Goal: Task Accomplishment & Management: Use online tool/utility

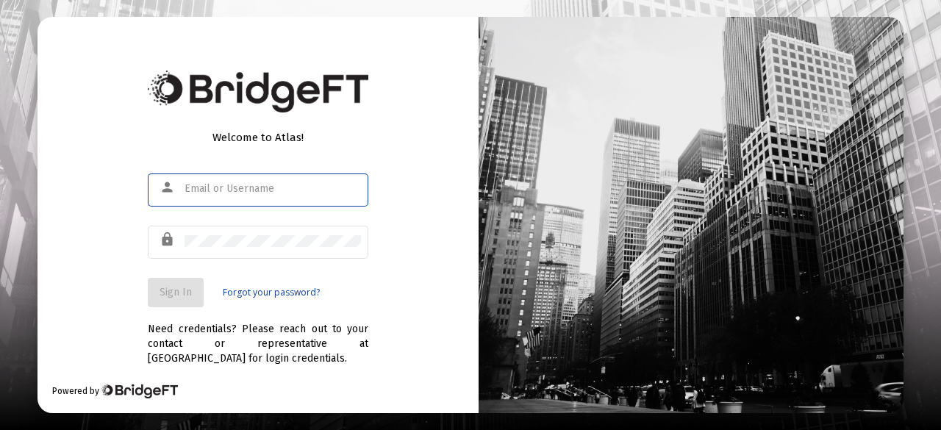
type input "[PERSON_NAME][EMAIL_ADDRESS][PERSON_NAME][DOMAIN_NAME]"
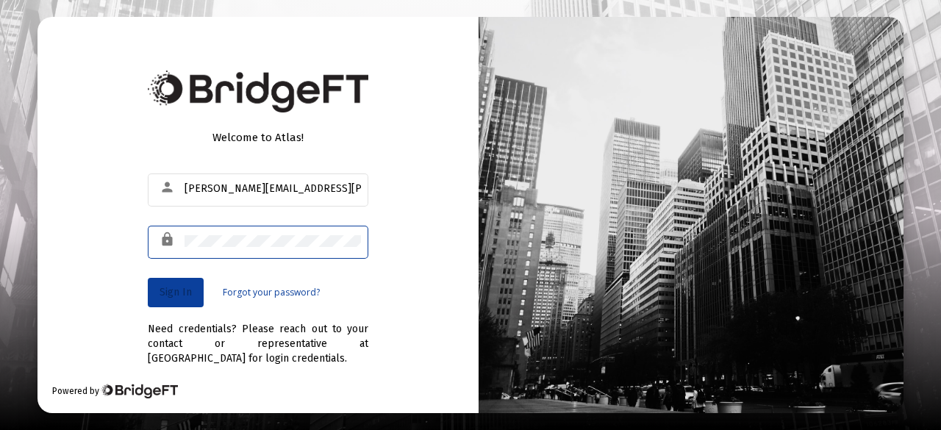
click at [176, 296] on span "Sign In" at bounding box center [176, 292] width 32 height 12
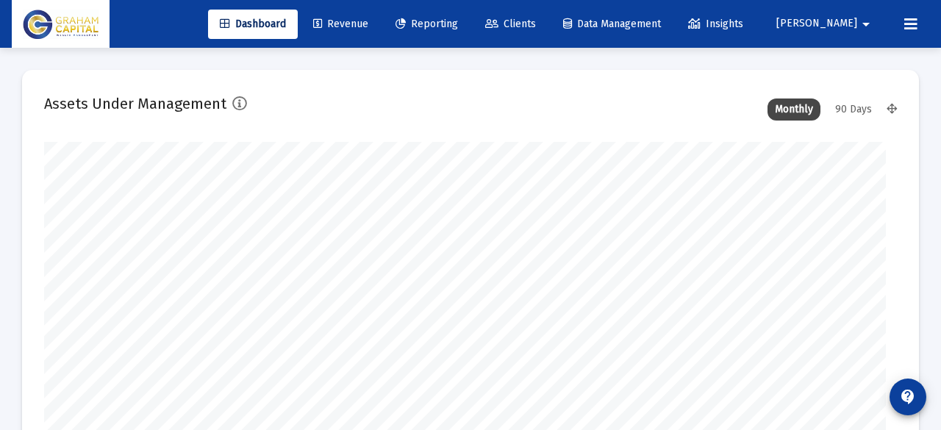
type input "[DATE]"
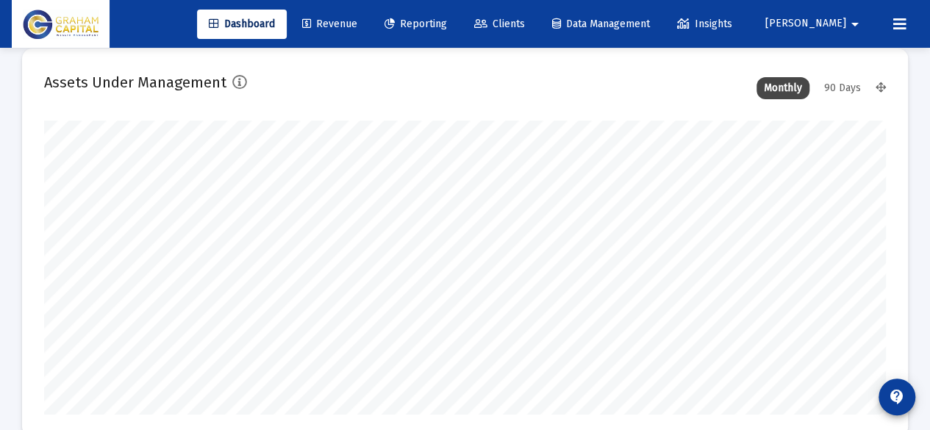
scroll to position [32, 0]
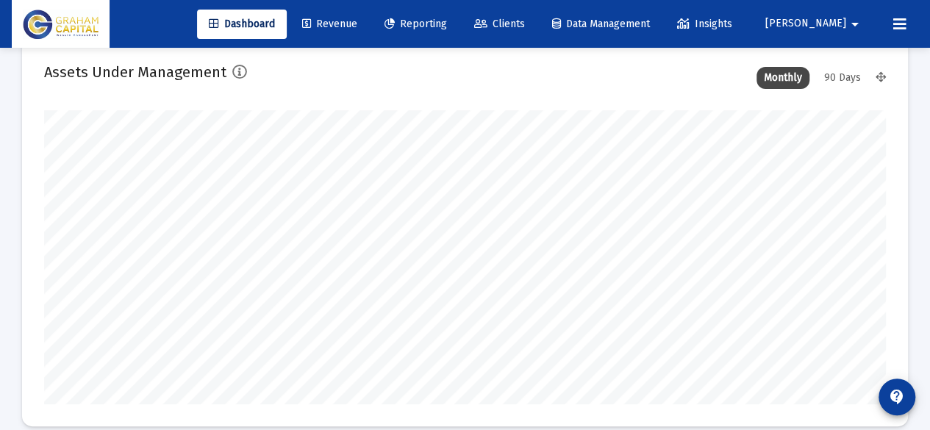
click at [537, 16] on link "Clients" at bounding box center [499, 24] width 74 height 29
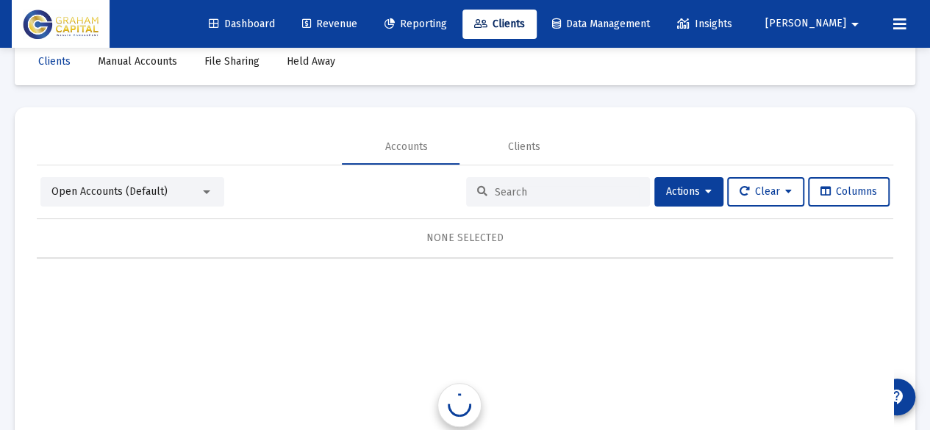
click at [447, 23] on span "Reporting" at bounding box center [416, 24] width 62 height 12
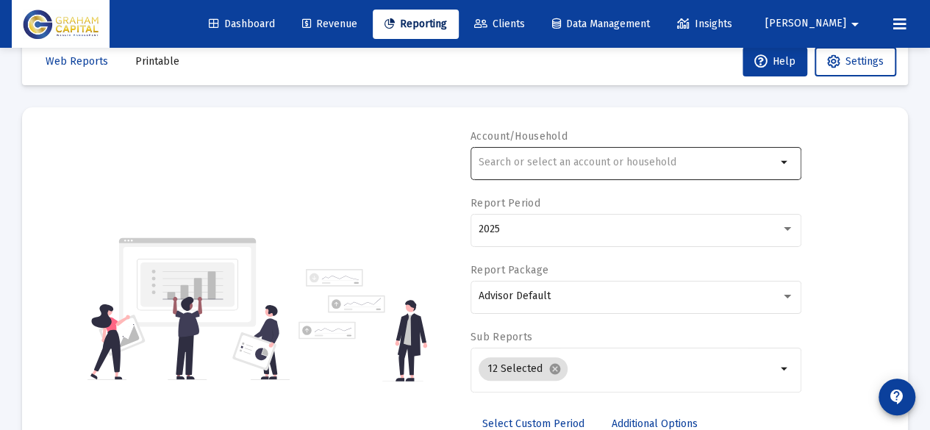
click at [538, 160] on input "text" at bounding box center [628, 163] width 298 height 12
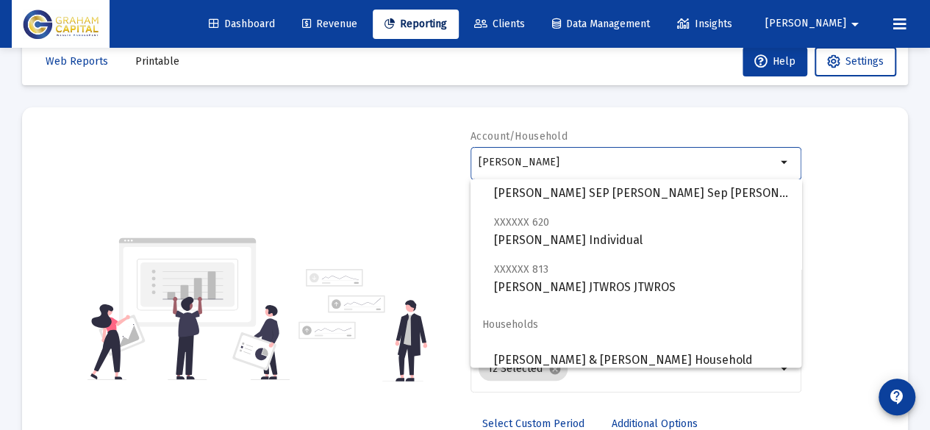
scroll to position [285, 0]
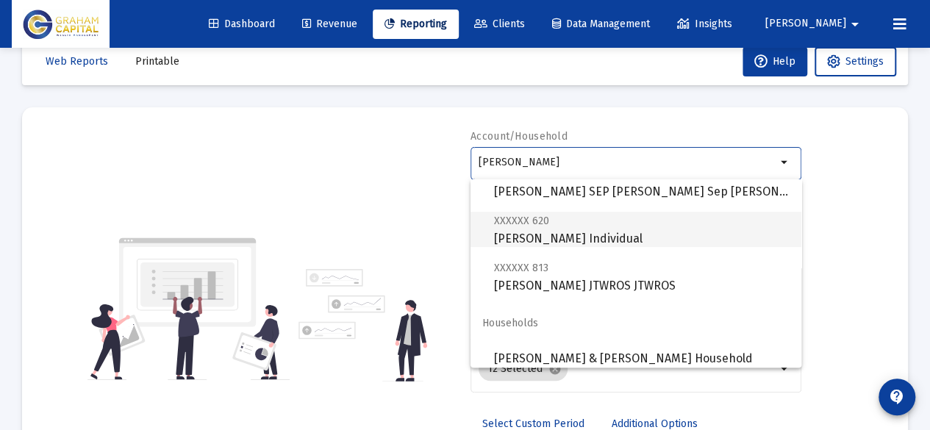
click at [610, 239] on span "XXXXXX 620 [PERSON_NAME] Individual" at bounding box center [642, 230] width 296 height 36
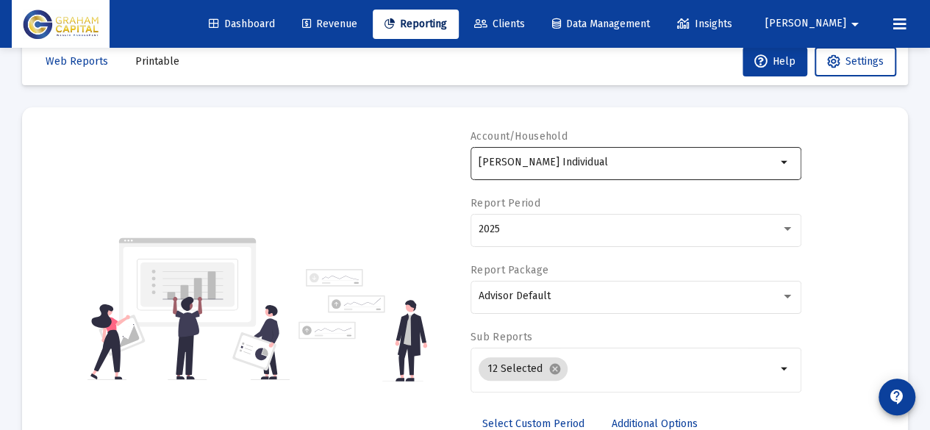
click at [613, 174] on div "[PERSON_NAME] Individual" at bounding box center [628, 162] width 298 height 36
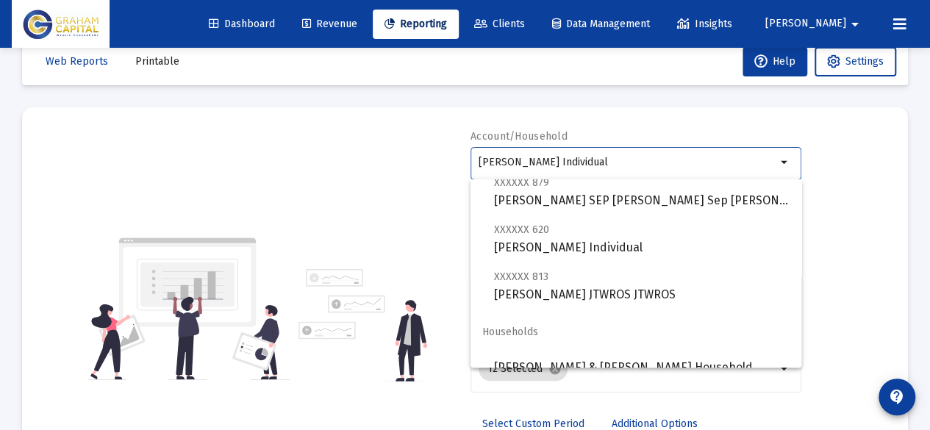
scroll to position [284, 0]
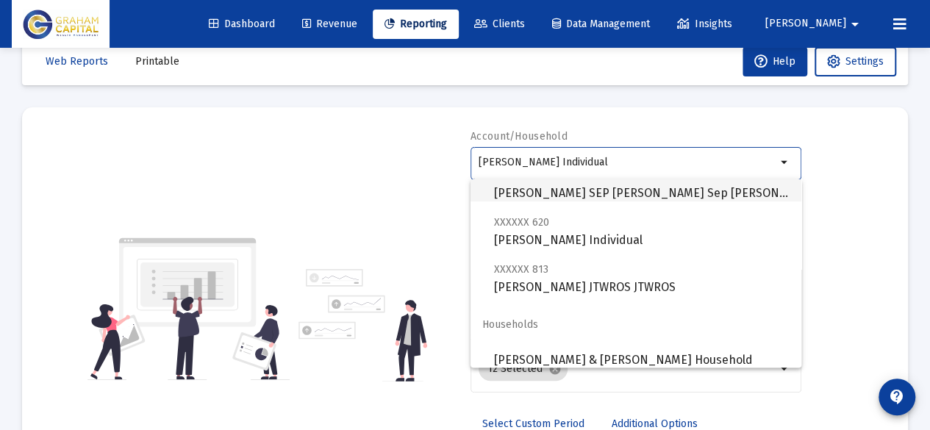
click at [616, 199] on span "XXXXXX 879 [PERSON_NAME] SEP [PERSON_NAME] Sep [PERSON_NAME]" at bounding box center [642, 184] width 296 height 36
type input "[PERSON_NAME] SEP [PERSON_NAME] Sep [PERSON_NAME]"
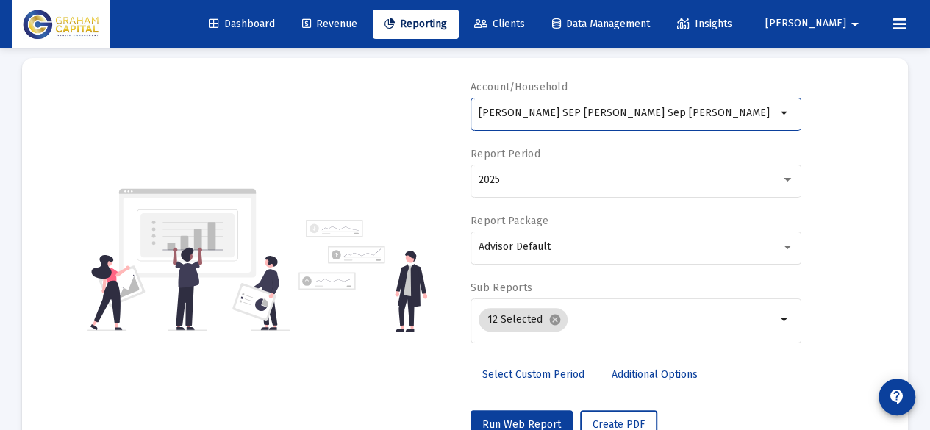
scroll to position [82, 0]
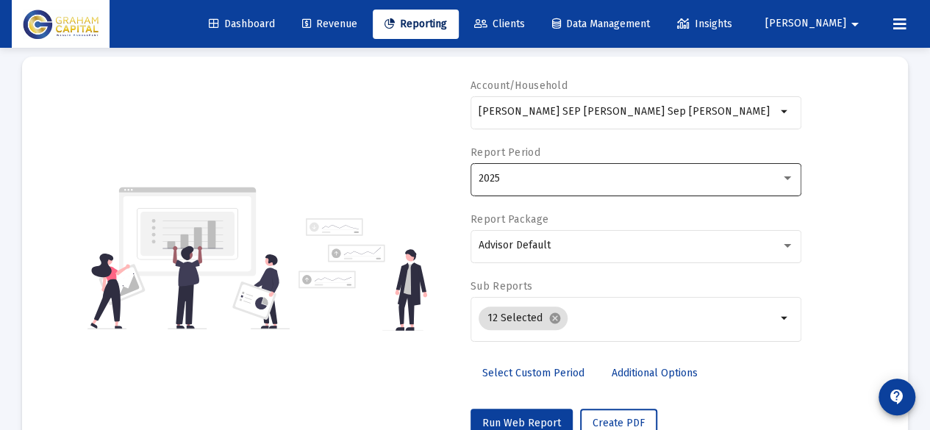
click at [591, 186] on div "2025" at bounding box center [636, 178] width 315 height 36
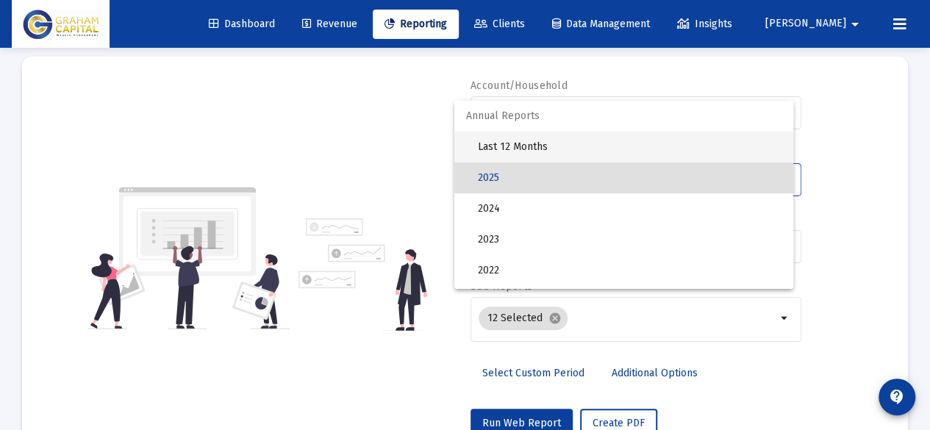
click at [568, 151] on span "Last 12 Months" at bounding box center [630, 147] width 304 height 31
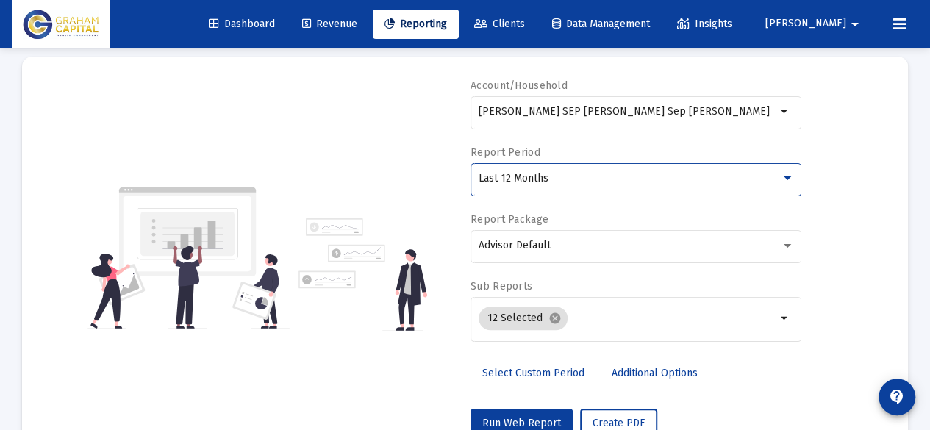
scroll to position [132, 0]
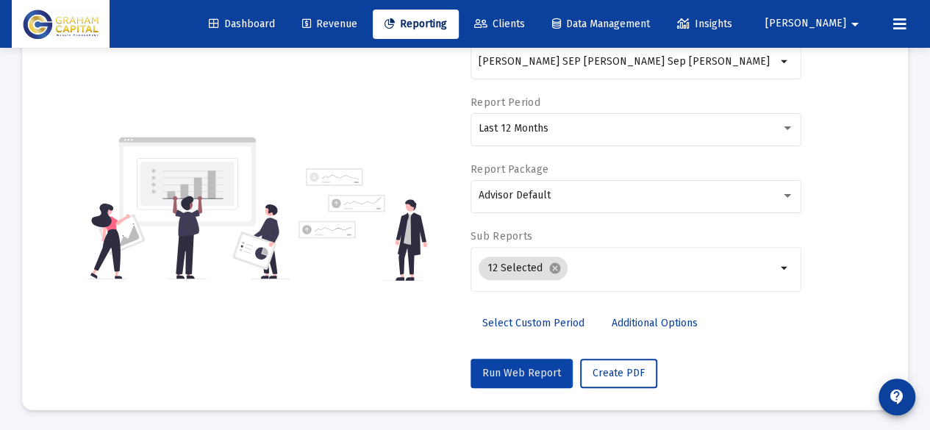
click at [493, 370] on span "Run Web Report" at bounding box center [521, 373] width 79 height 12
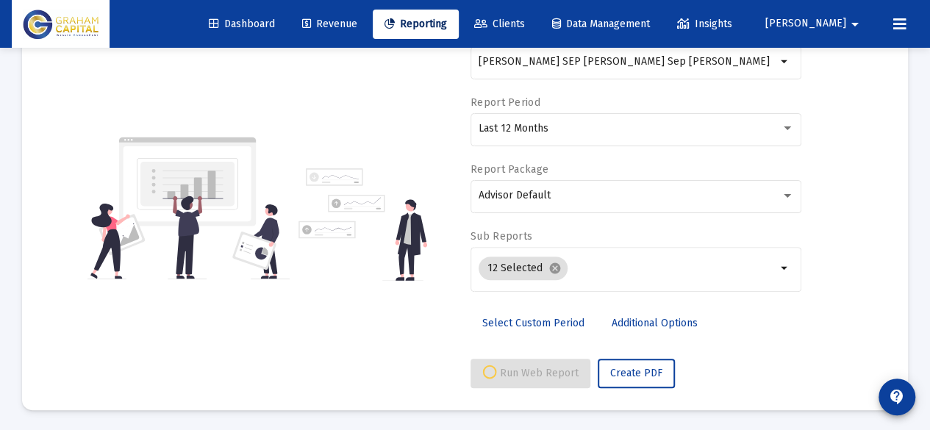
select select "View all"
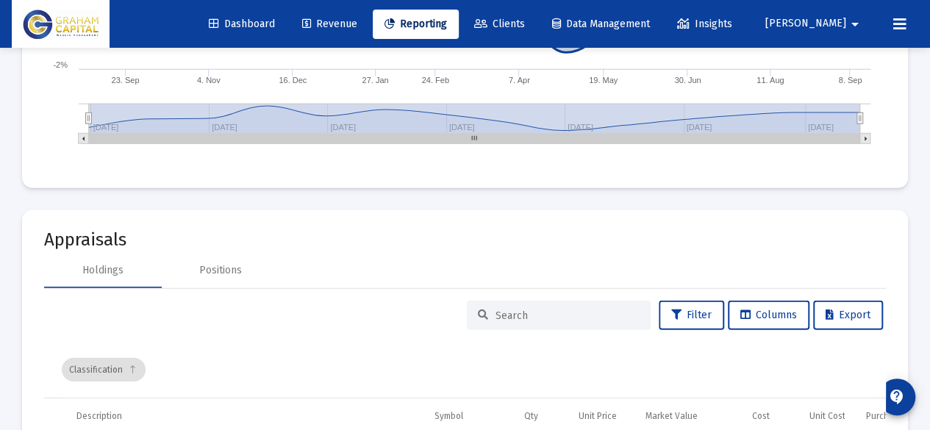
scroll to position [2156, 0]
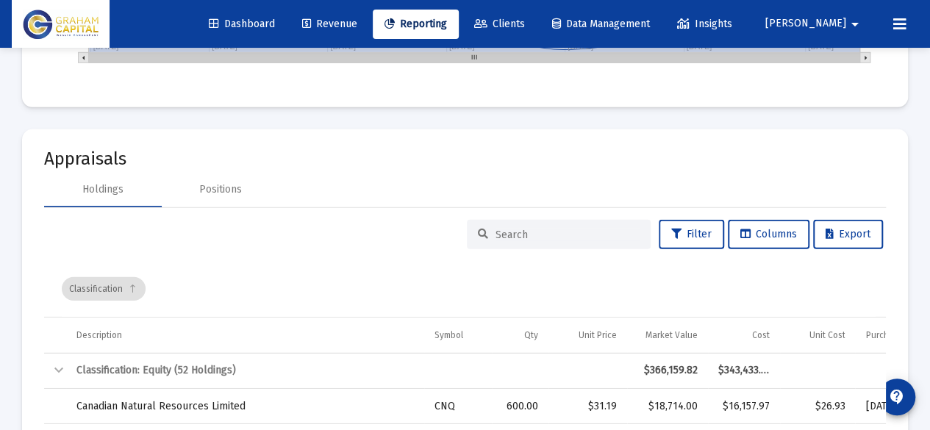
drag, startPoint x: 496, startPoint y: 4, endPoint x: 632, endPoint y: 127, distance: 183.8
click at [632, 129] on mat-card "Appraisals Holdings Positions Filter Columns Export Classification Description …" at bounding box center [465, 395] width 886 height 533
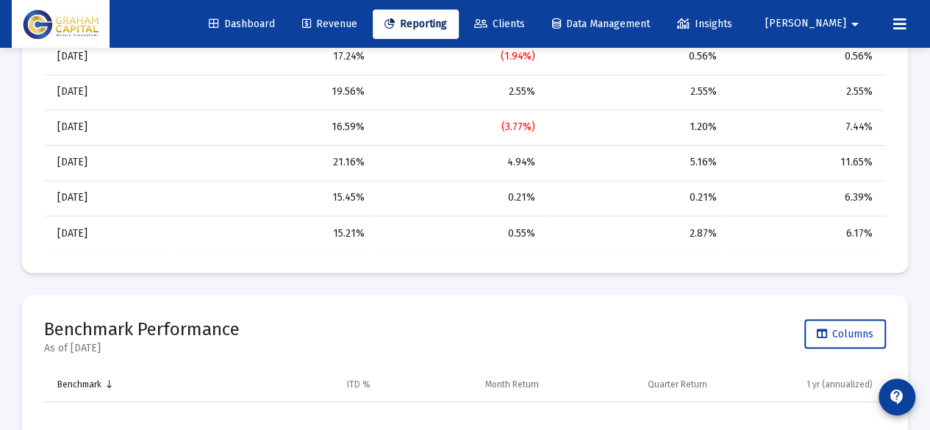
scroll to position [0, 0]
